Goal: Obtain resource: Download file/media

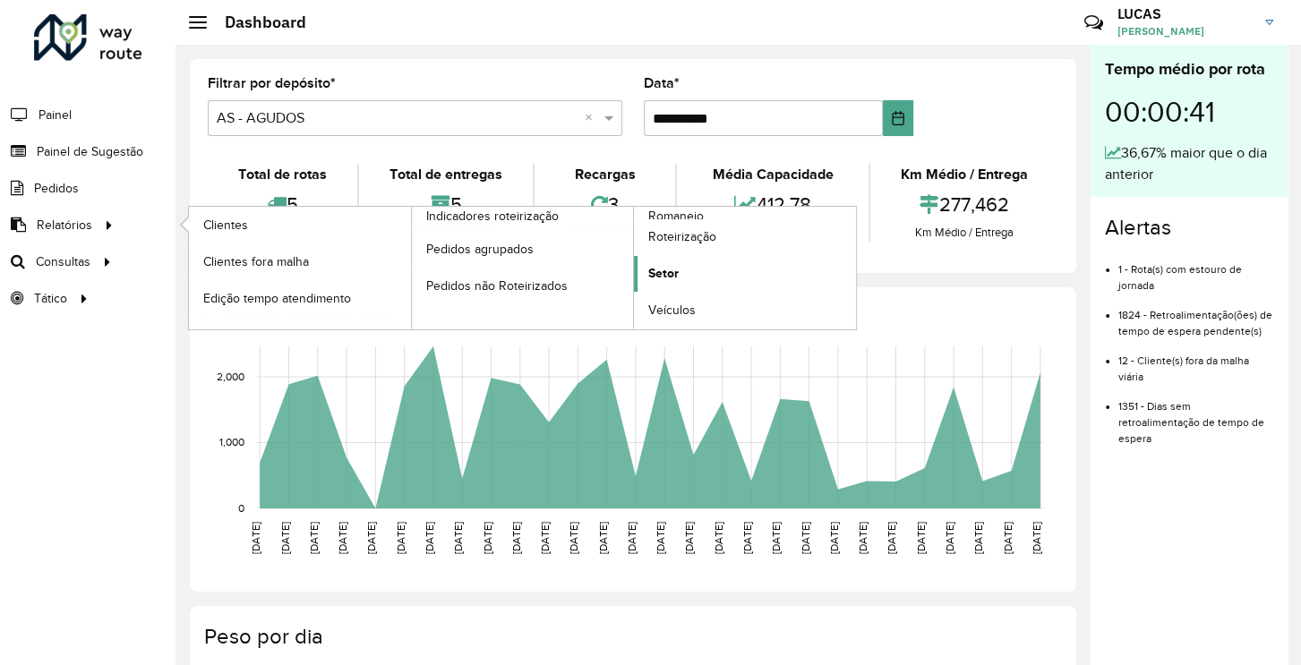
click at [661, 271] on span "Setor" at bounding box center [663, 273] width 30 height 19
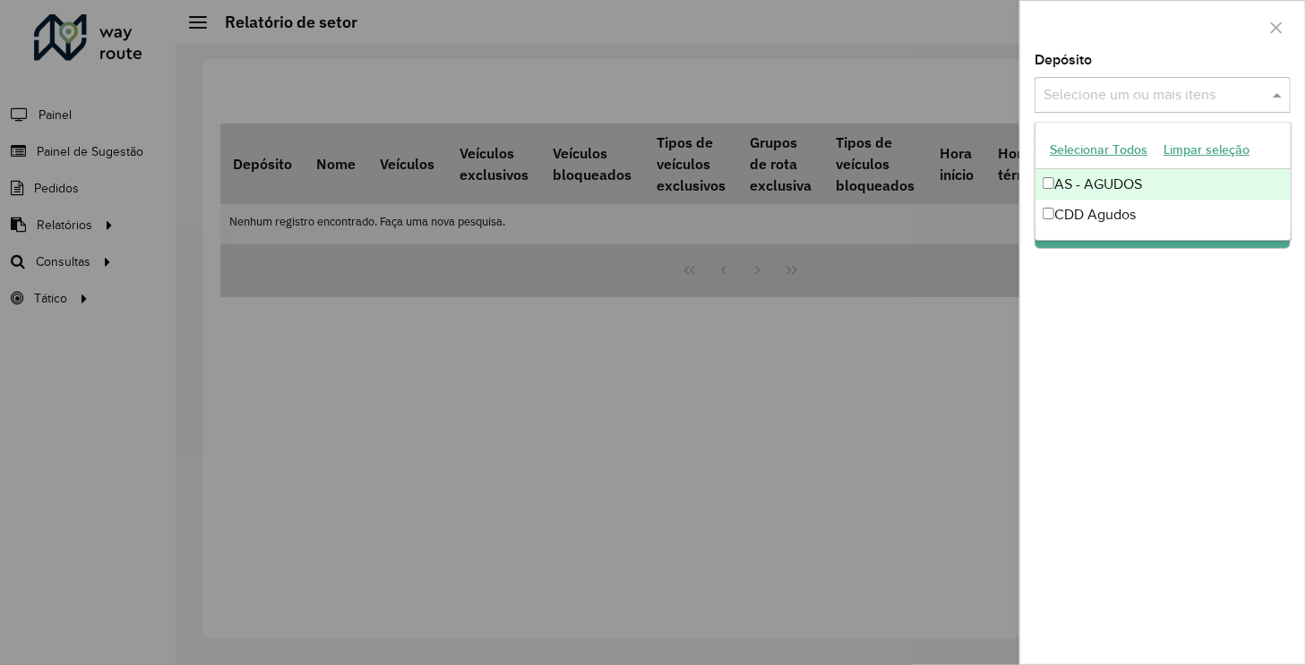
click at [1192, 99] on input "text" at bounding box center [1153, 95] width 229 height 21
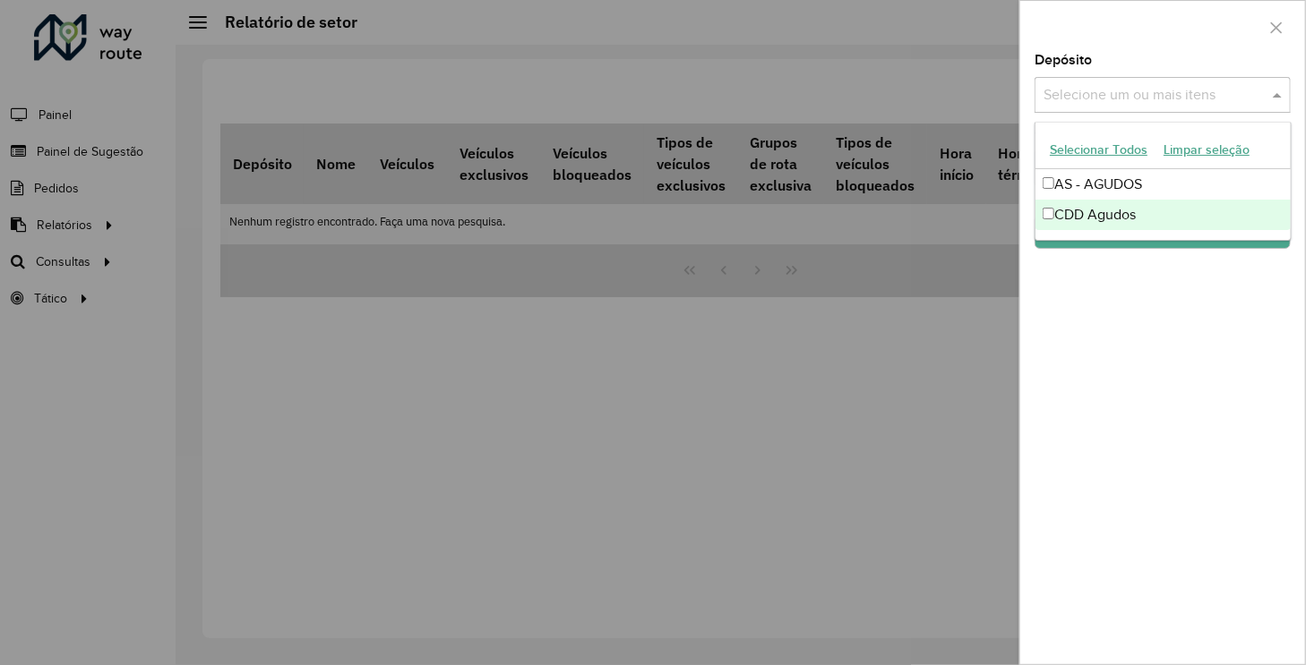
click at [1050, 205] on div "CDD Agudos" at bounding box center [1162, 215] width 254 height 30
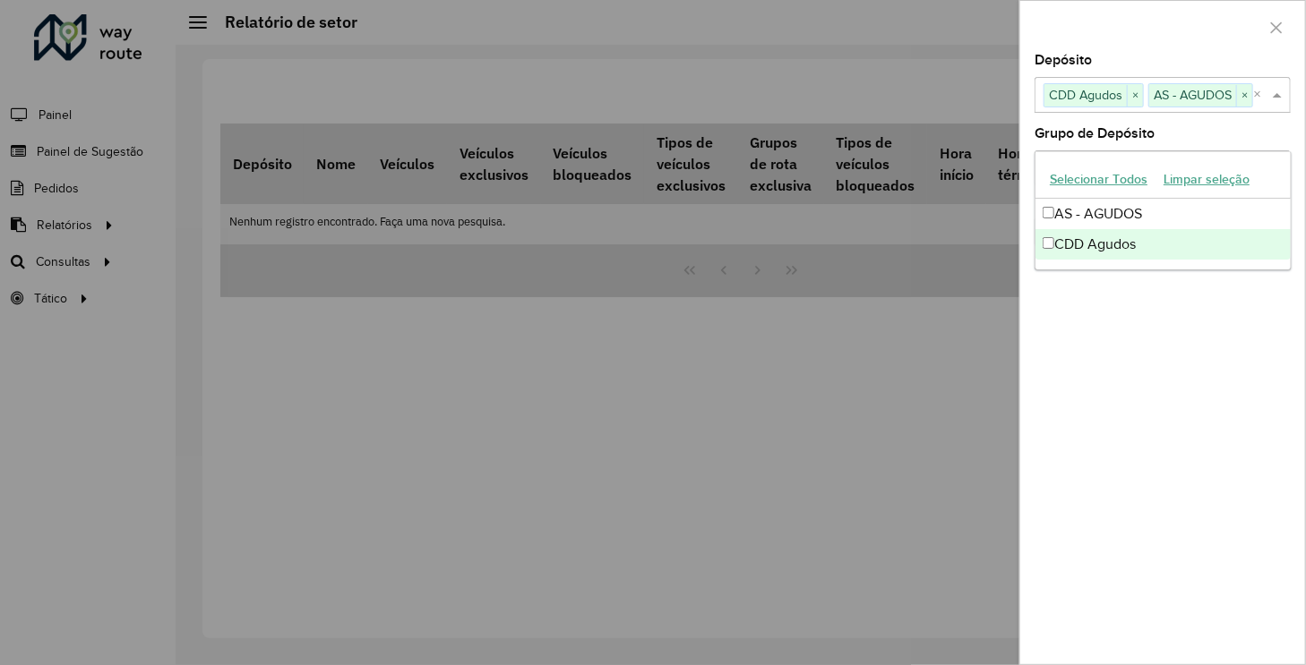
click at [1151, 363] on div "Depósito Selecione um ou mais itens CDD Agudos × AS - AGUDOS × × Grupo de Depós…" at bounding box center [1162, 359] width 285 height 611
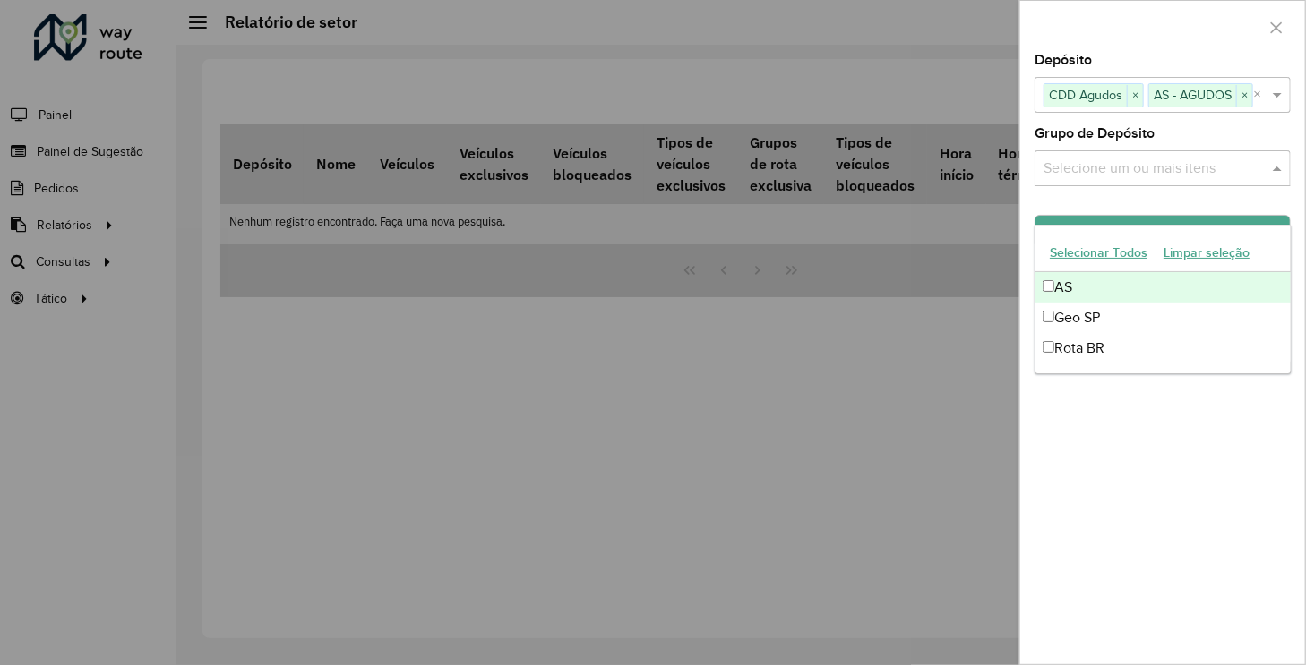
click at [1166, 180] on input "text" at bounding box center [1153, 169] width 229 height 21
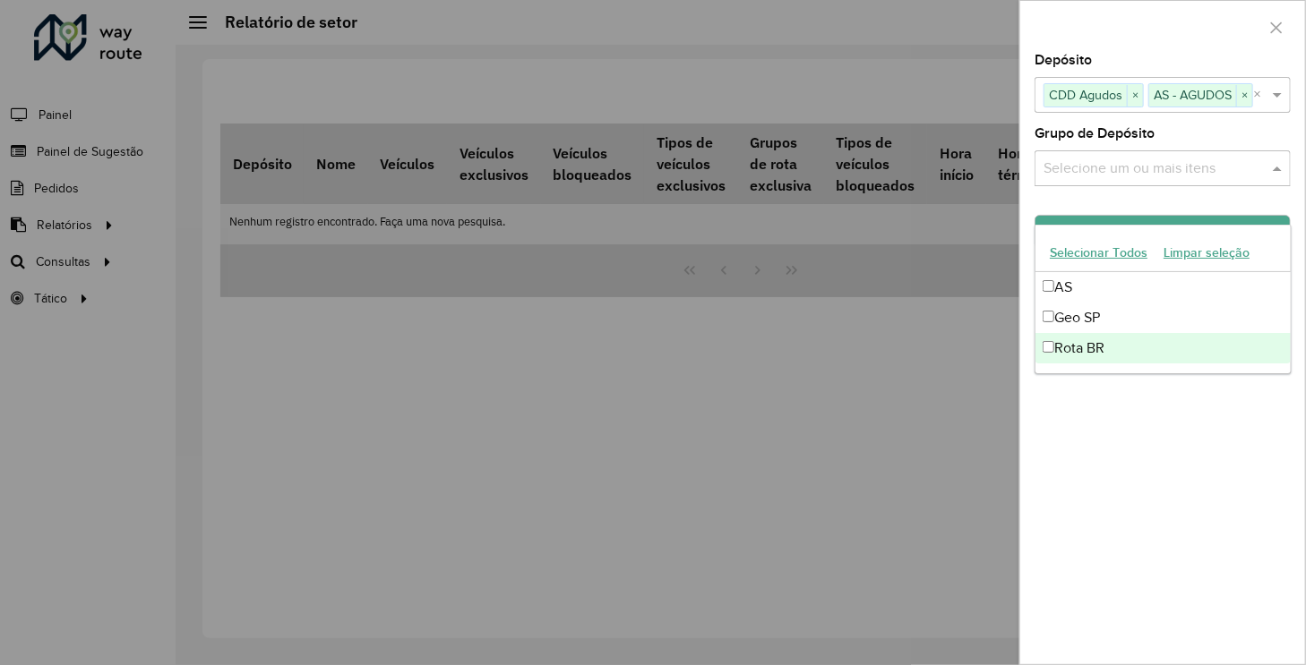
click at [1170, 443] on div "Depósito Selecione um ou mais itens CDD Agudos × AS - AGUDOS × × Grupo de Depós…" at bounding box center [1162, 359] width 285 height 611
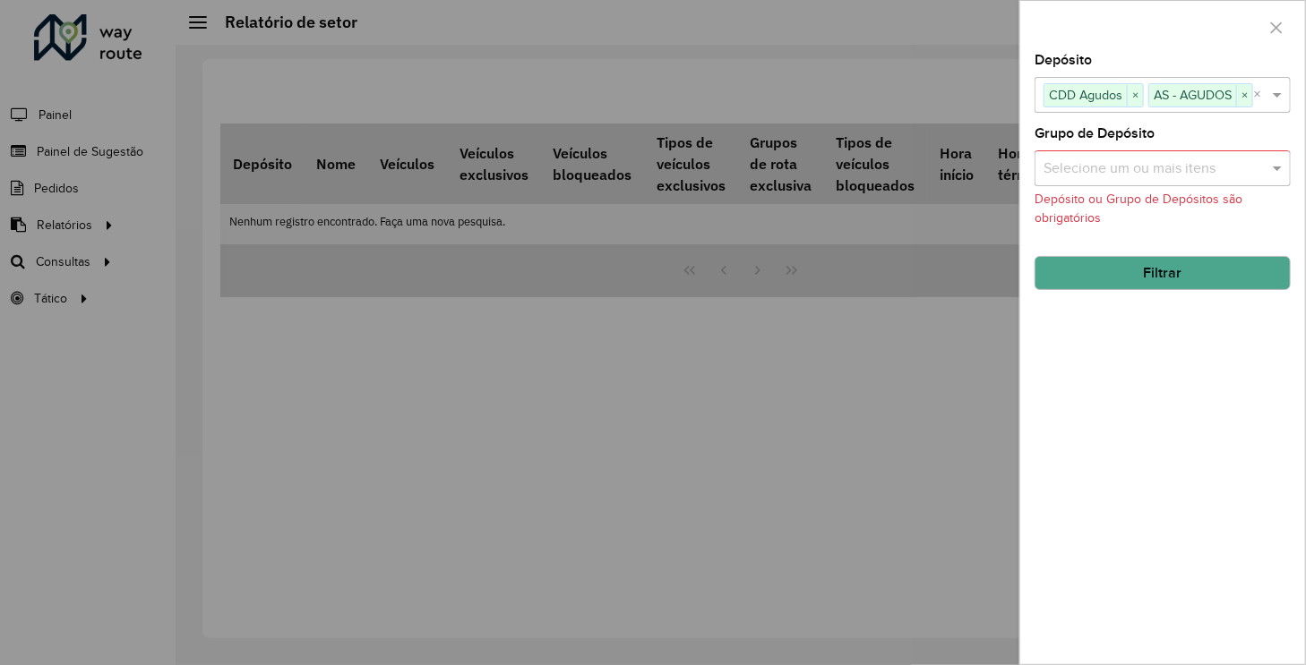
click at [1132, 180] on input "text" at bounding box center [1153, 169] width 229 height 21
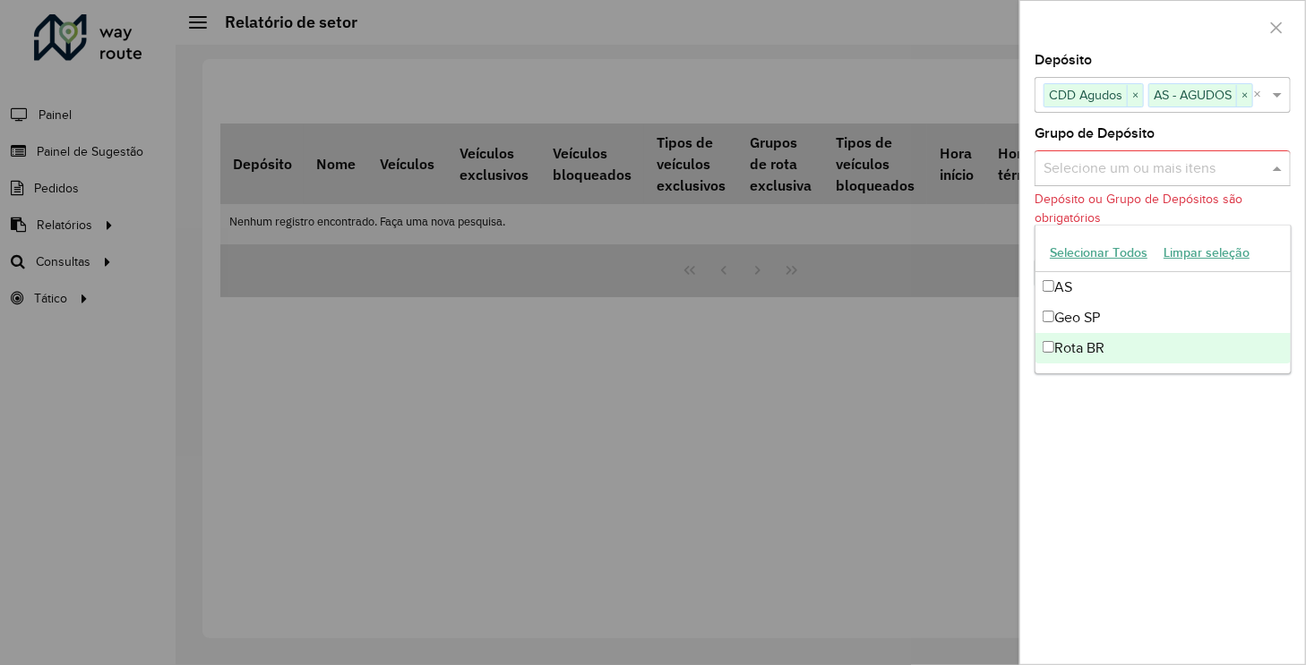
click at [1132, 422] on div "Depósito Selecione um ou mais itens CDD Agudos × AS - AGUDOS × × Grupo de Depós…" at bounding box center [1162, 359] width 285 height 611
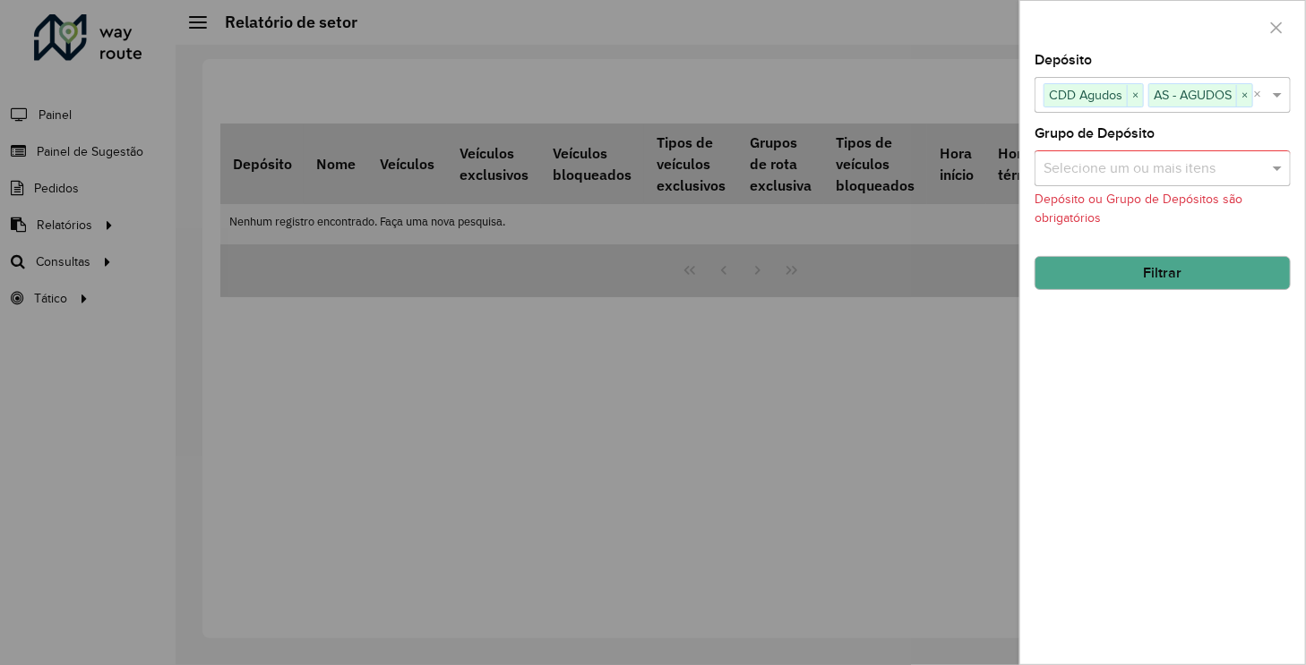
click at [1154, 290] on button "Filtrar" at bounding box center [1162, 273] width 256 height 34
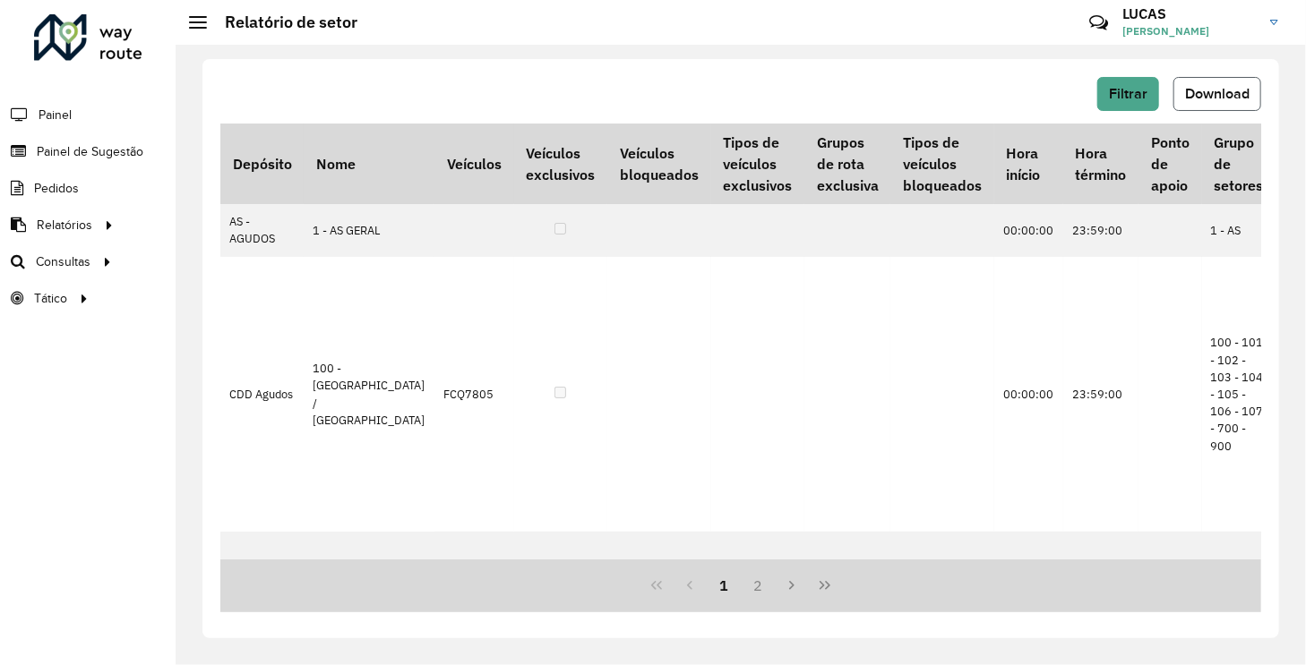
click at [1207, 96] on span "Download" at bounding box center [1217, 93] width 64 height 15
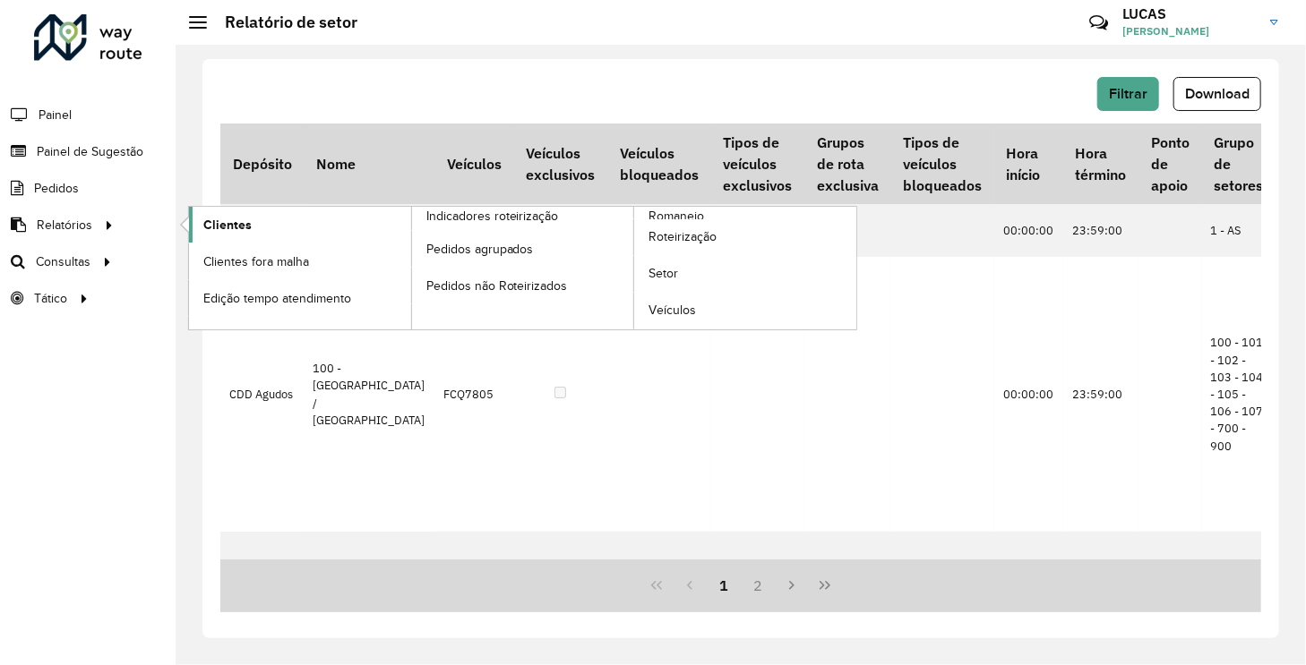
click at [250, 227] on link "Clientes" at bounding box center [300, 225] width 222 height 36
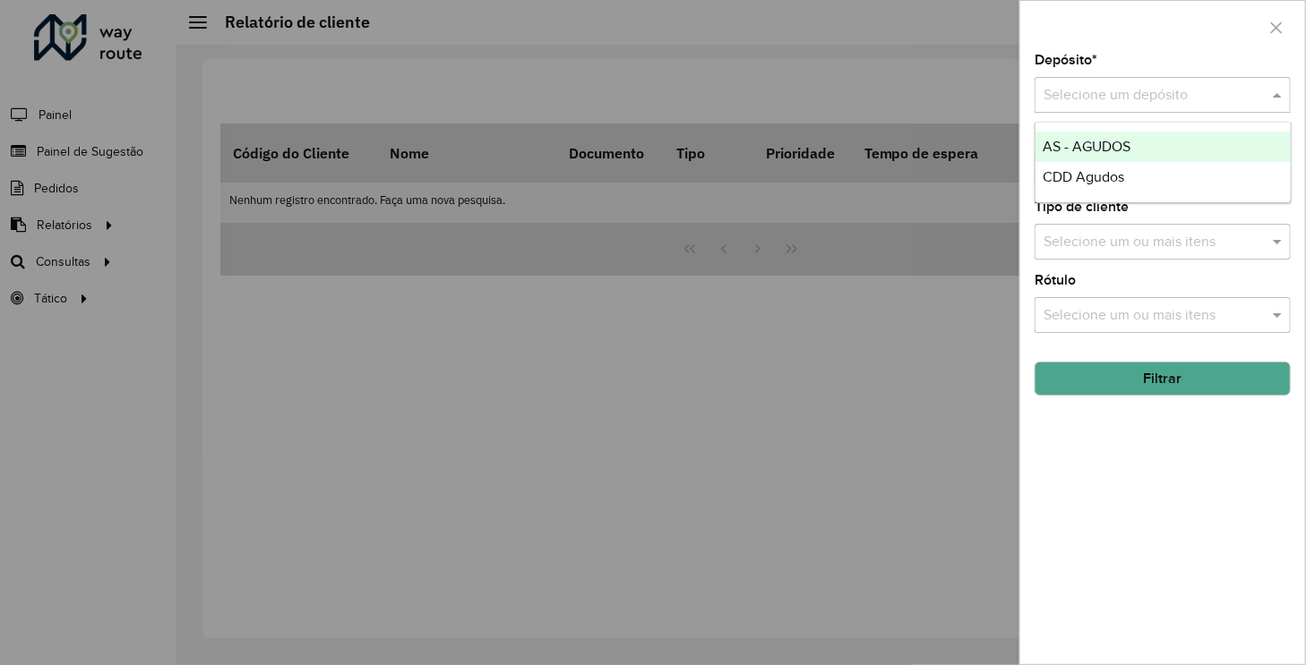
click at [1128, 99] on input "text" at bounding box center [1144, 95] width 202 height 21
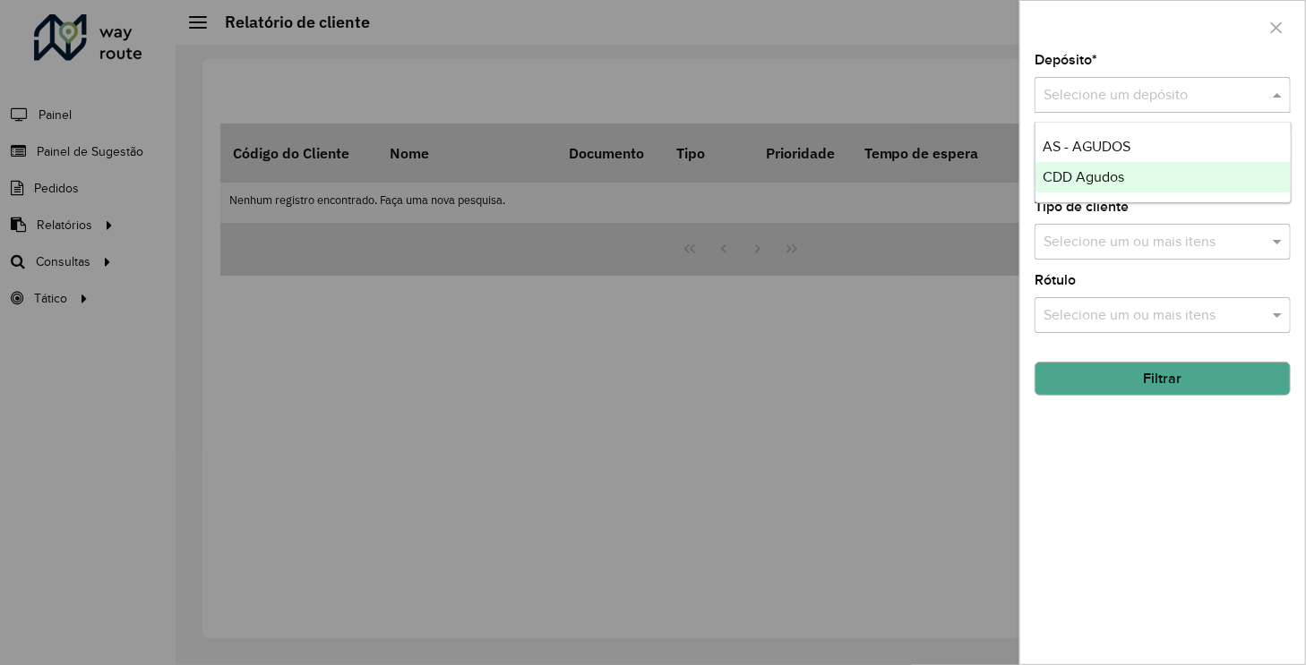
click at [1085, 171] on span "CDD Agudos" at bounding box center [1082, 176] width 81 height 15
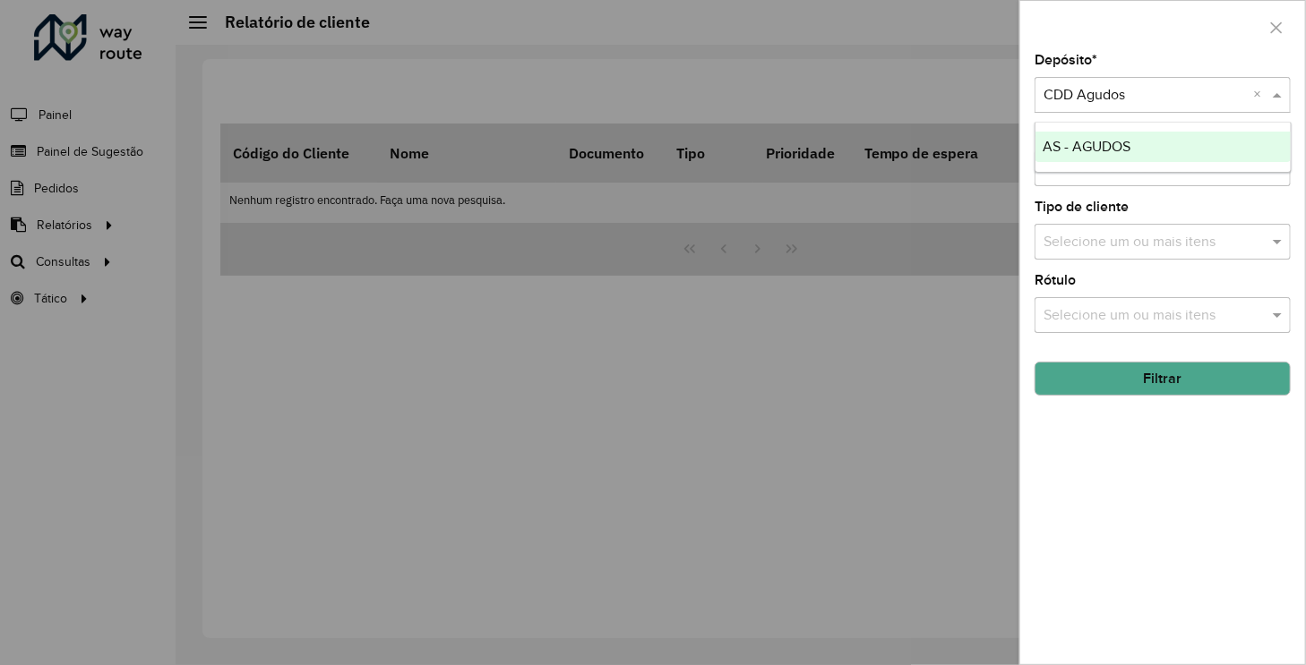
click at [1275, 94] on span at bounding box center [1279, 94] width 22 height 21
click at [1153, 38] on div at bounding box center [1162, 27] width 285 height 53
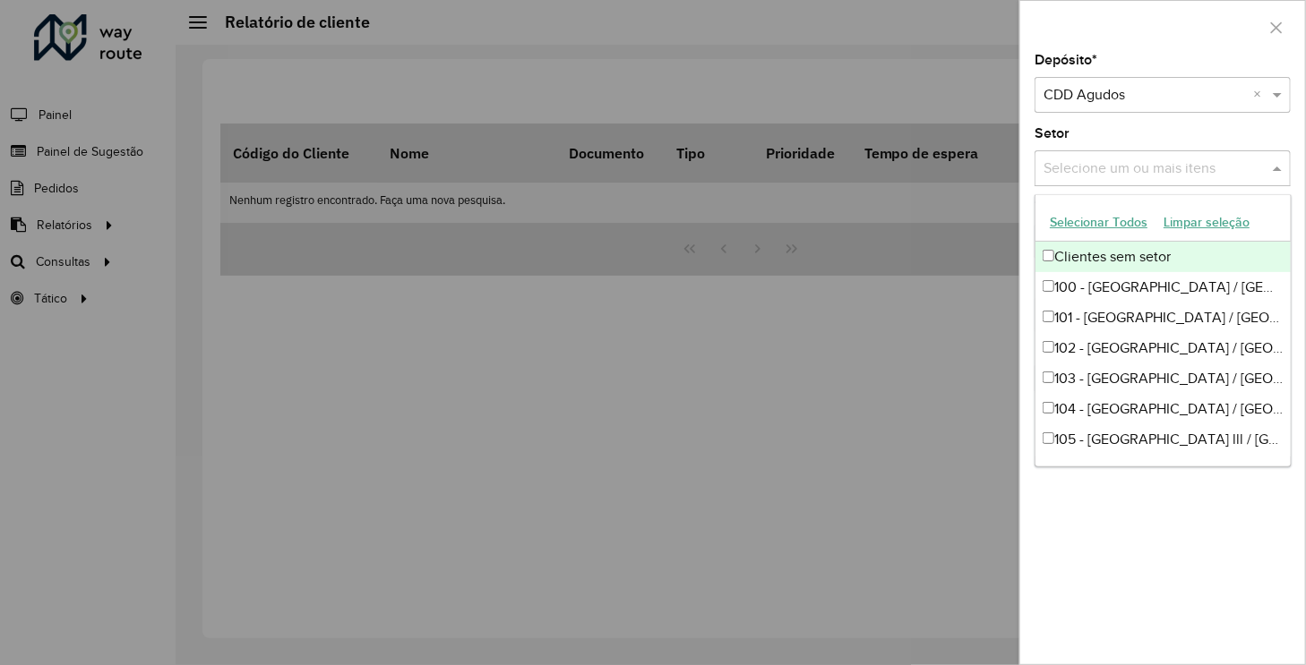
click at [1120, 177] on input "text" at bounding box center [1153, 169] width 229 height 21
click at [1129, 225] on button "Selecionar Todos" at bounding box center [1099, 223] width 114 height 28
click at [1133, 124] on div "Depósito * Selecione um depósito × CDD Agudos × Setor Selecione um ou mais iten…" at bounding box center [1162, 359] width 285 height 611
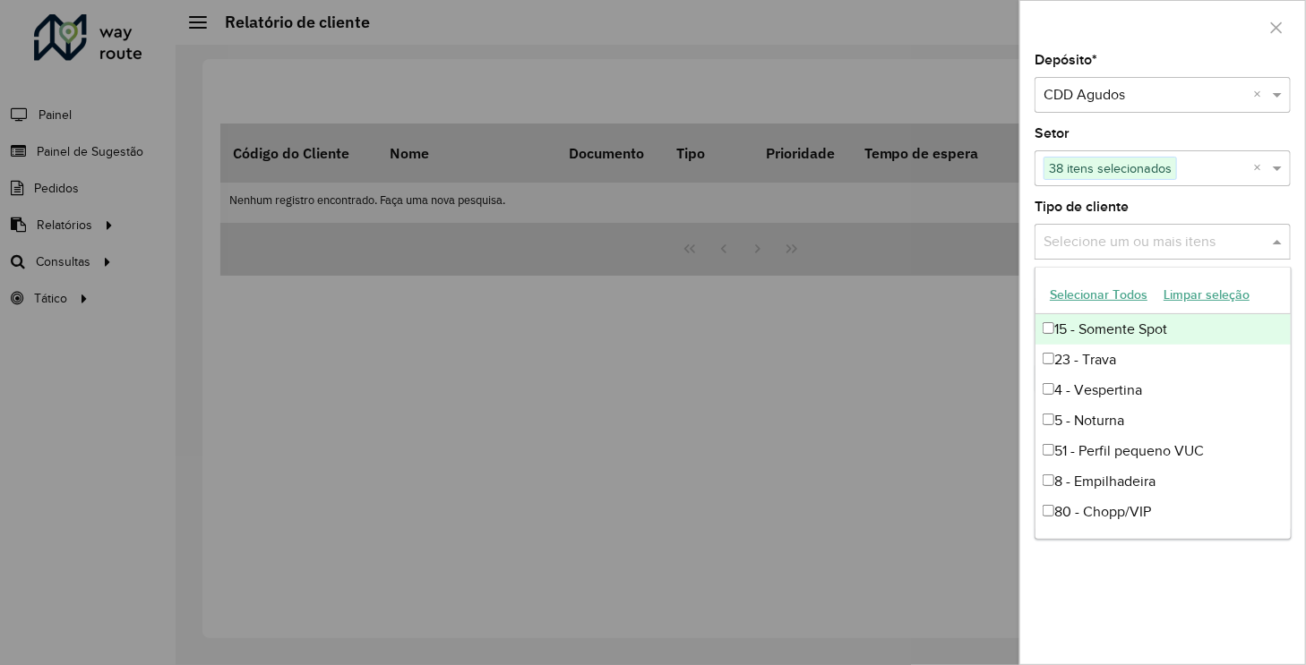
click at [1139, 243] on input "text" at bounding box center [1153, 242] width 229 height 21
click at [1095, 287] on button "Selecionar Todos" at bounding box center [1099, 295] width 114 height 28
click at [1181, 212] on div "Tipo de cliente Selecione um ou mais itens 9 itens selecionados ×" at bounding box center [1162, 230] width 256 height 59
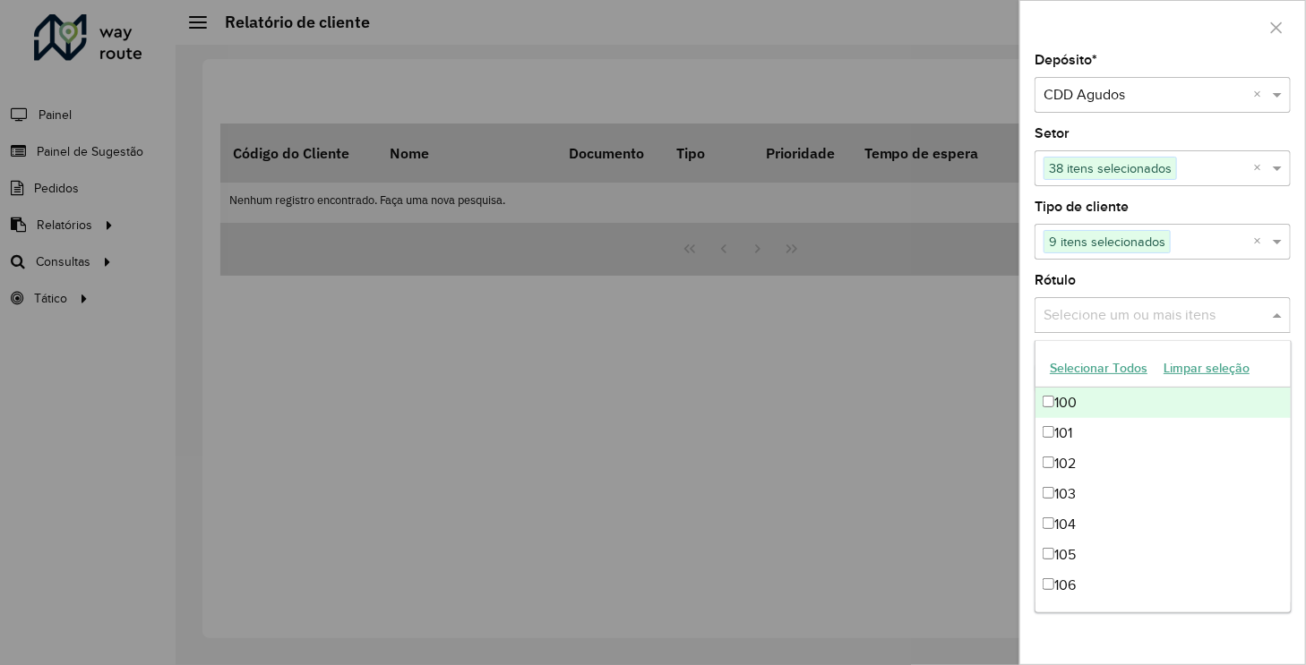
click at [1110, 312] on input "text" at bounding box center [1153, 315] width 229 height 21
click at [1096, 371] on button "Selecionar Todos" at bounding box center [1099, 369] width 114 height 28
click at [1136, 42] on div at bounding box center [1162, 27] width 285 height 53
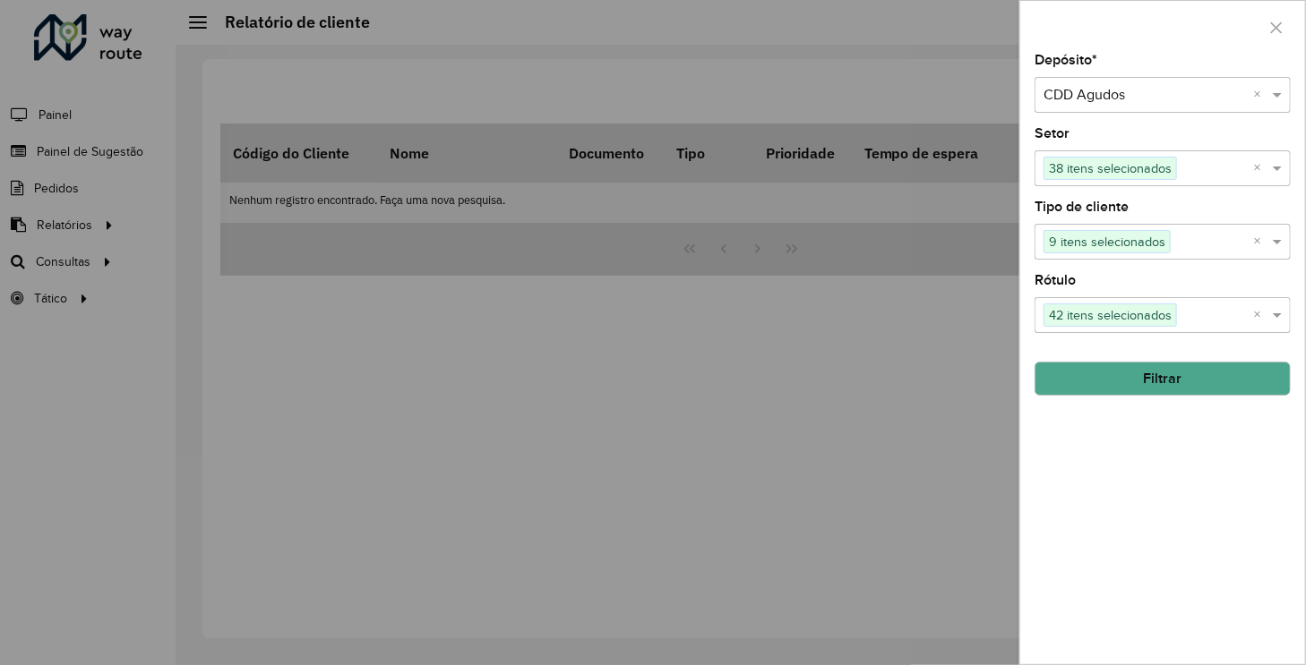
click at [1171, 378] on button "Filtrar" at bounding box center [1162, 379] width 256 height 34
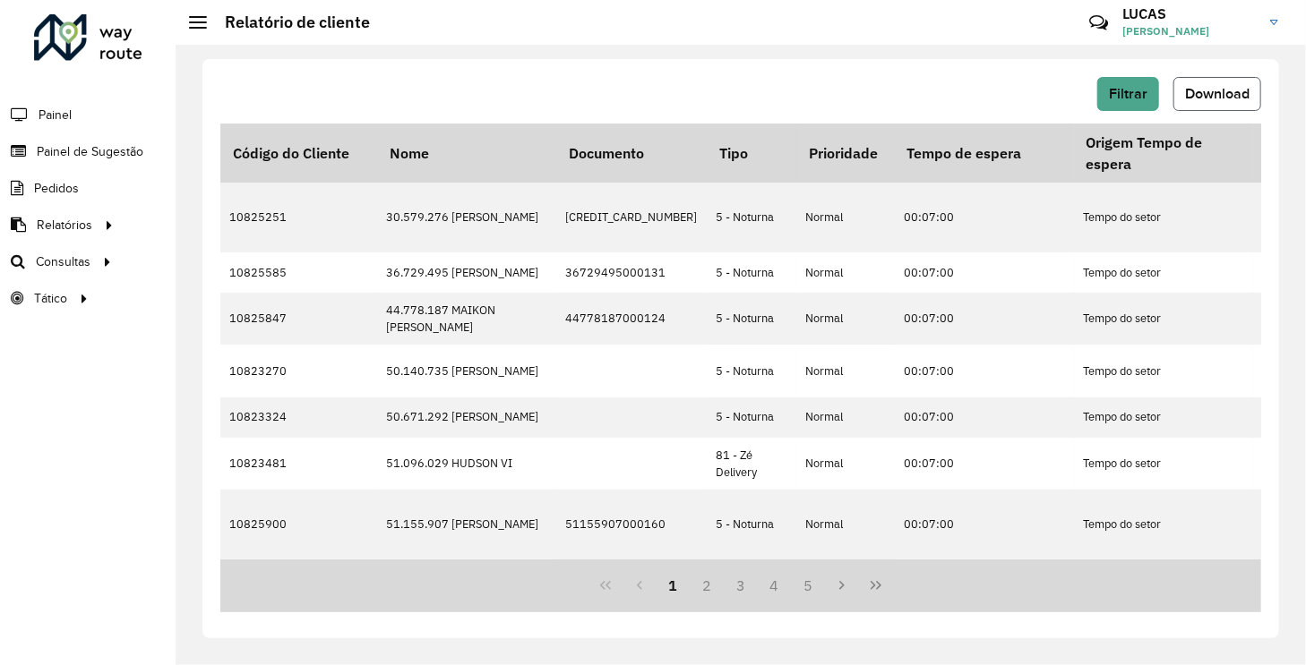
click at [1219, 90] on span "Download" at bounding box center [1217, 93] width 64 height 15
